Goal: Task Accomplishment & Management: Manage account settings

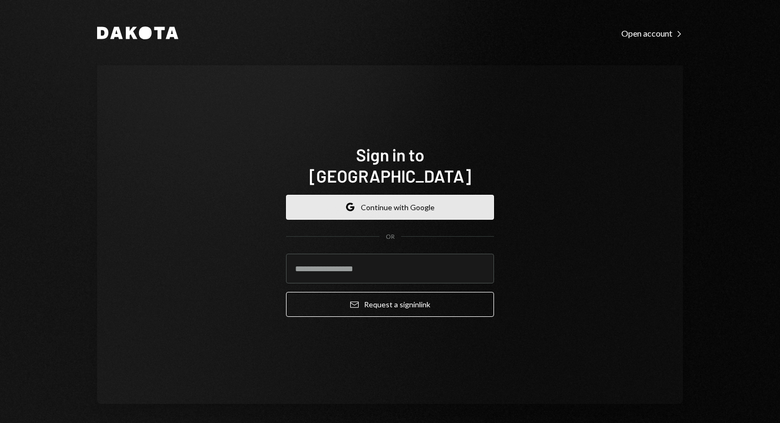
click at [369, 195] on button "Google Continue with Google" at bounding box center [390, 207] width 208 height 25
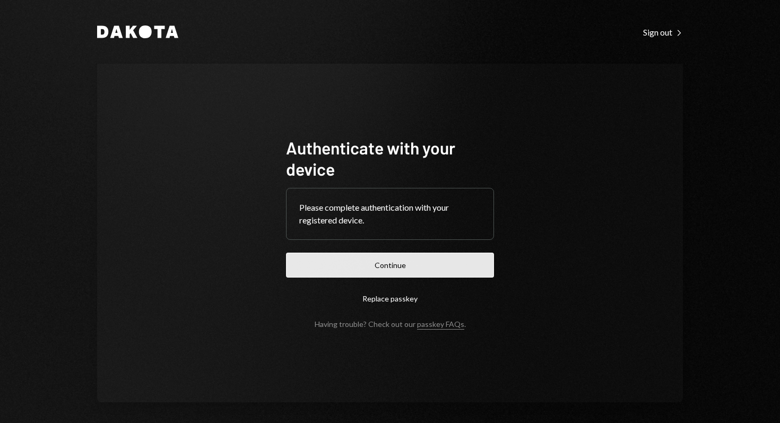
click at [364, 261] on button "Continue" at bounding box center [390, 265] width 208 height 25
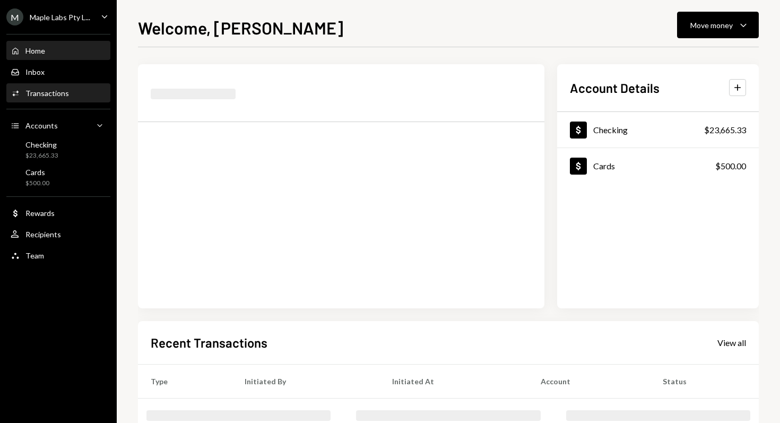
click at [76, 96] on div "Activities Transactions" at bounding box center [59, 94] width 96 height 10
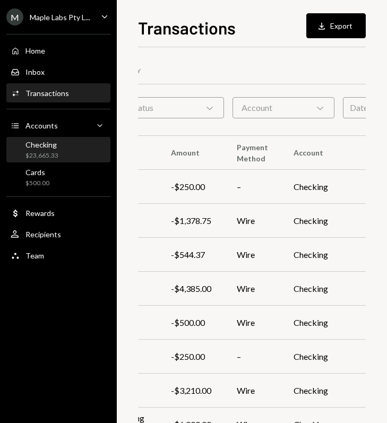
scroll to position [0, 120]
